Goal: Find specific page/section

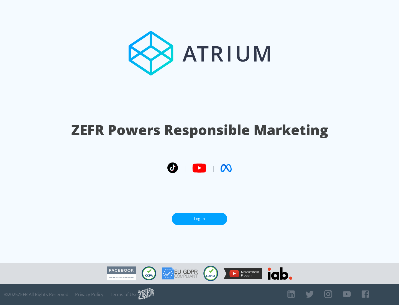
click at [199, 216] on link "Log In" at bounding box center [199, 218] width 55 height 12
